Goal: Task Accomplishment & Management: Complete application form

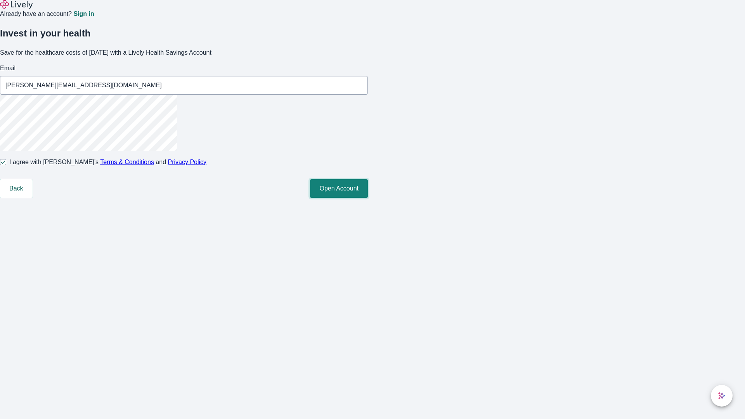
click at [368, 198] on button "Open Account" at bounding box center [339, 188] width 58 height 19
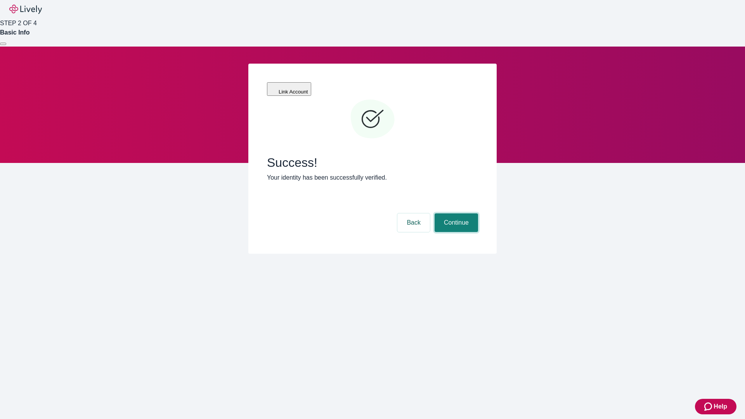
click at [455, 213] on button "Continue" at bounding box center [456, 222] width 43 height 19
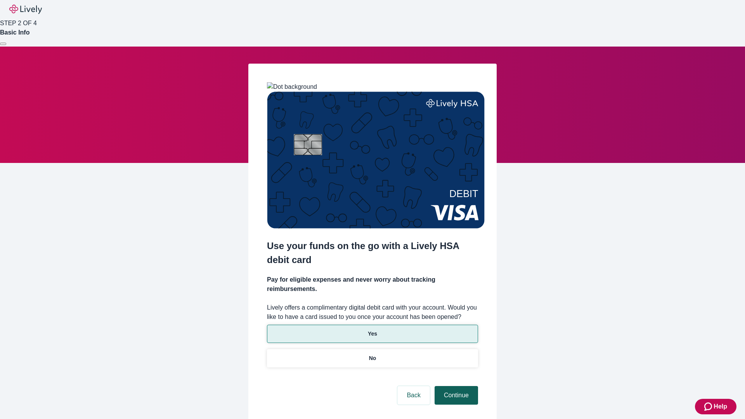
click at [372, 354] on p "No" at bounding box center [372, 358] width 7 height 8
click at [455, 386] on button "Continue" at bounding box center [456, 395] width 43 height 19
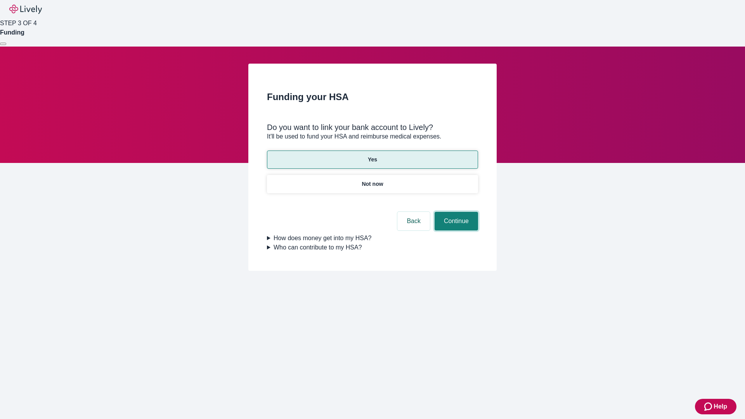
click at [455, 212] on button "Continue" at bounding box center [456, 221] width 43 height 19
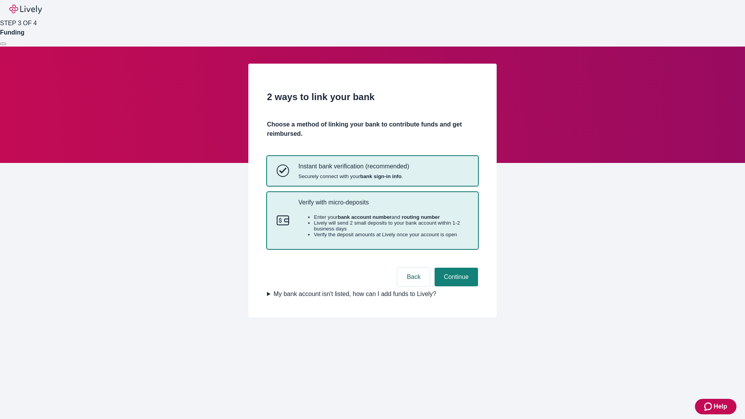
click at [383, 206] on p "Verify with micro-deposits" at bounding box center [383, 202] width 170 height 7
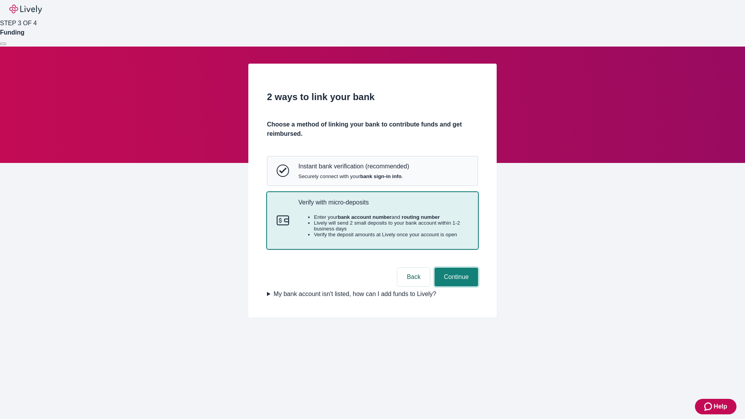
click at [455, 286] on button "Continue" at bounding box center [456, 277] width 43 height 19
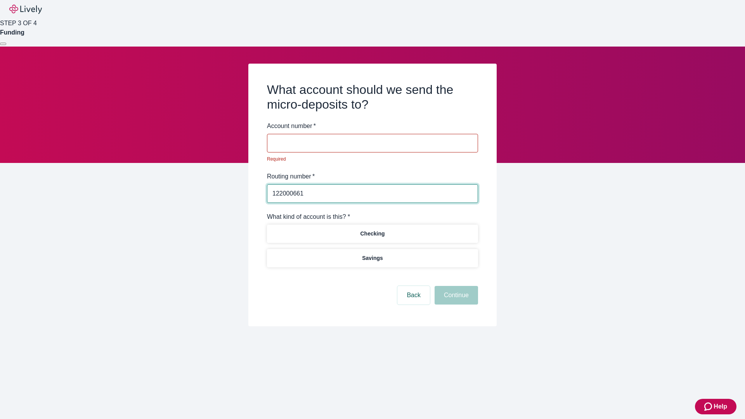
type input "122000661"
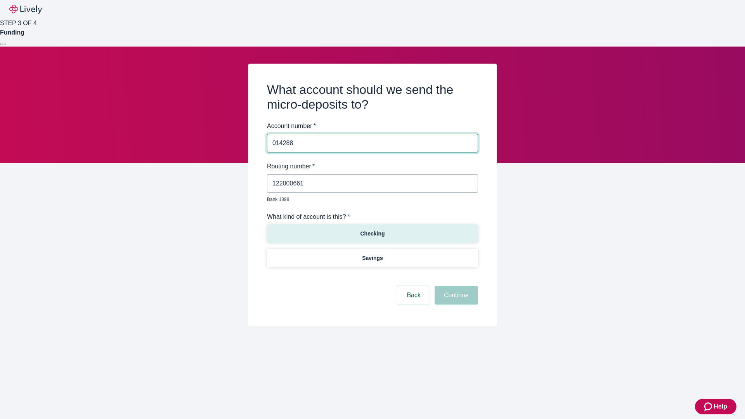
type input "014288"
click at [372, 230] on p "Checking" at bounding box center [372, 234] width 24 height 8
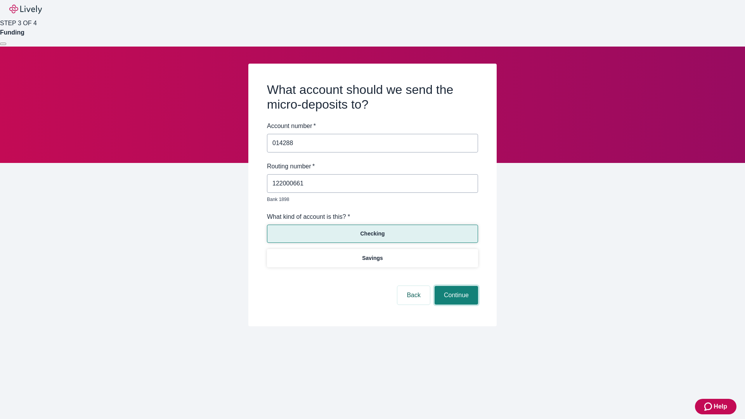
click at [455, 286] on button "Continue" at bounding box center [456, 295] width 43 height 19
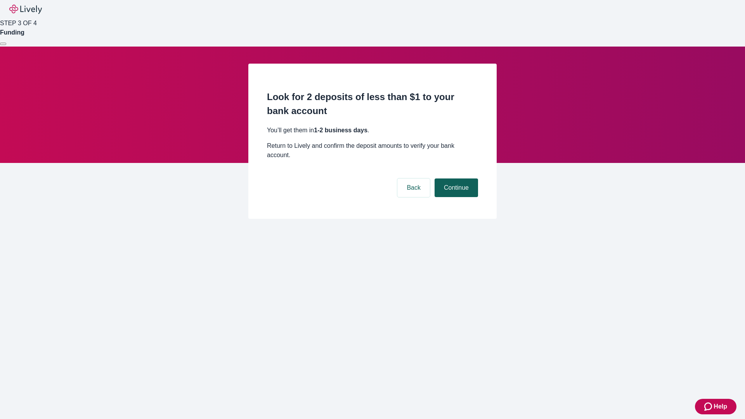
click at [455, 178] on button "Continue" at bounding box center [456, 187] width 43 height 19
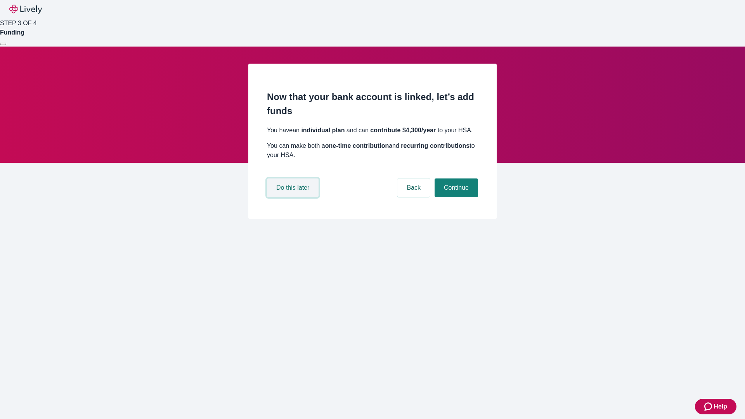
click at [294, 197] on button "Do this later" at bounding box center [293, 187] width 52 height 19
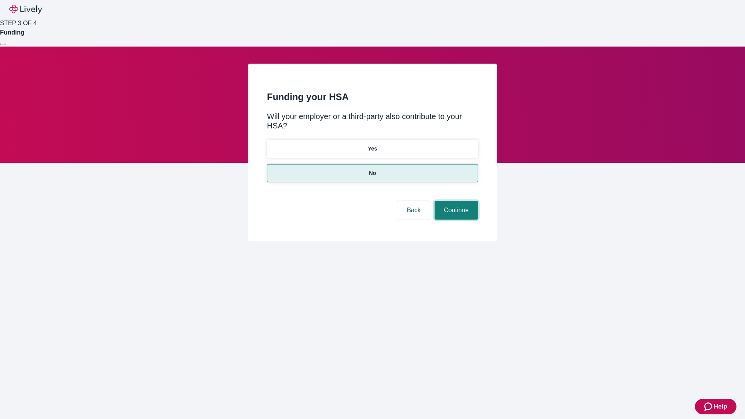
click at [455, 201] on button "Continue" at bounding box center [456, 210] width 43 height 19
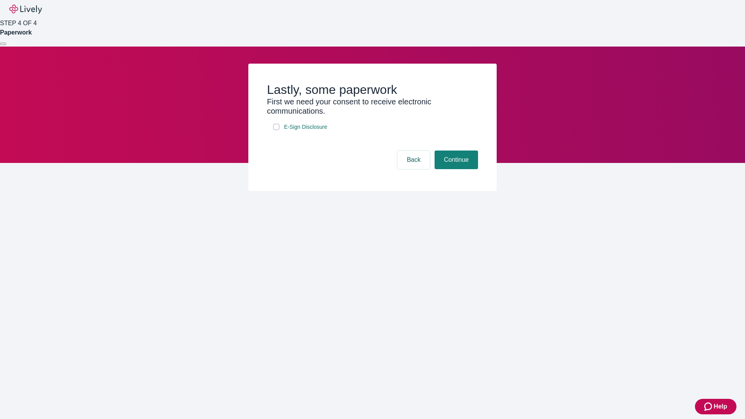
click at [276, 130] on input "E-Sign Disclosure" at bounding box center [276, 127] width 6 height 6
checkbox input "true"
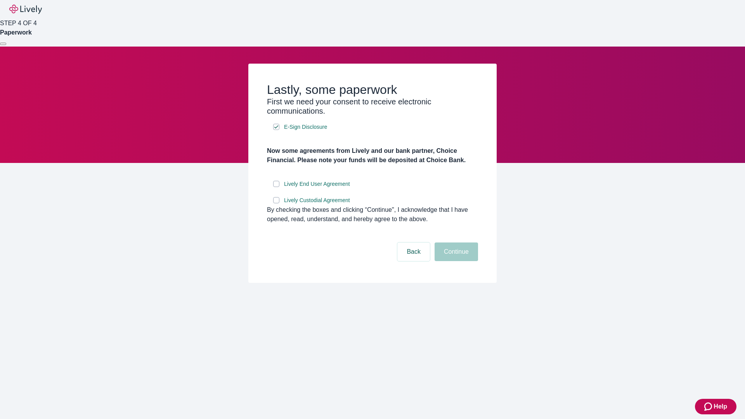
click at [276, 187] on input "Lively End User Agreement" at bounding box center [276, 184] width 6 height 6
checkbox input "true"
click at [276, 203] on input "Lively Custodial Agreement" at bounding box center [276, 200] width 6 height 6
checkbox input "true"
click at [455, 261] on button "Continue" at bounding box center [456, 251] width 43 height 19
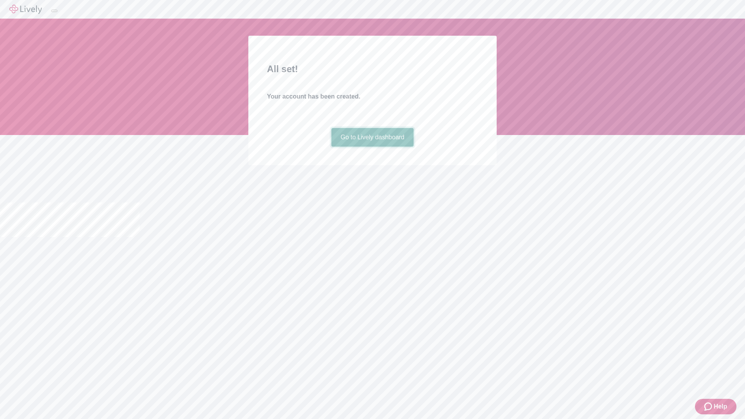
click at [372, 147] on link "Go to Lively dashboard" at bounding box center [372, 137] width 83 height 19
